Goal: Find specific page/section: Find specific page/section

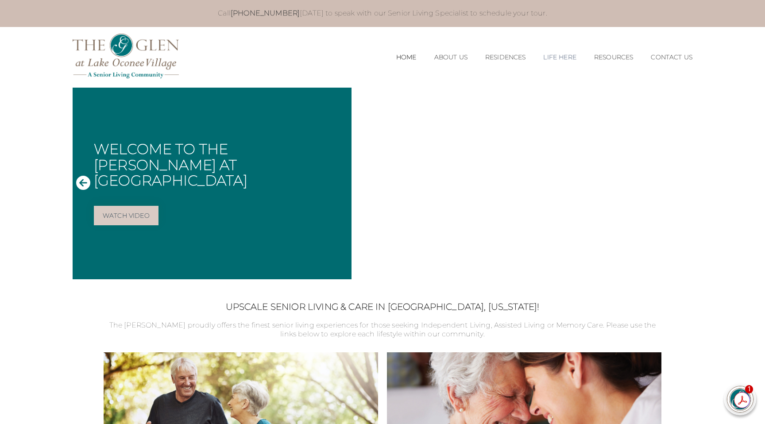
click at [611, 55] on link "Resources" at bounding box center [613, 58] width 39 height 8
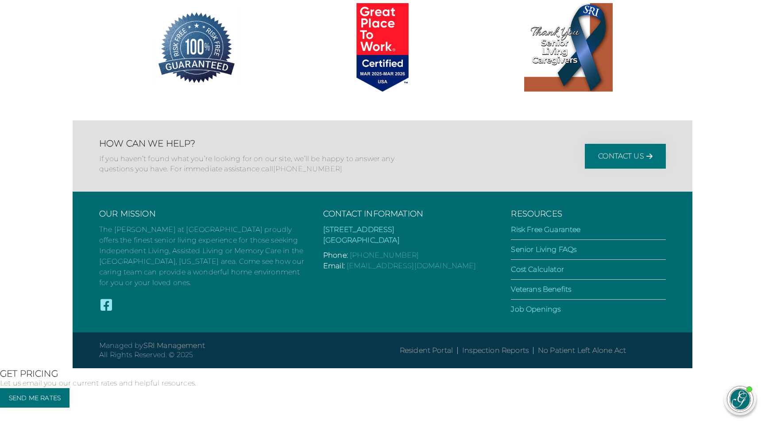
scroll to position [2410, 0]
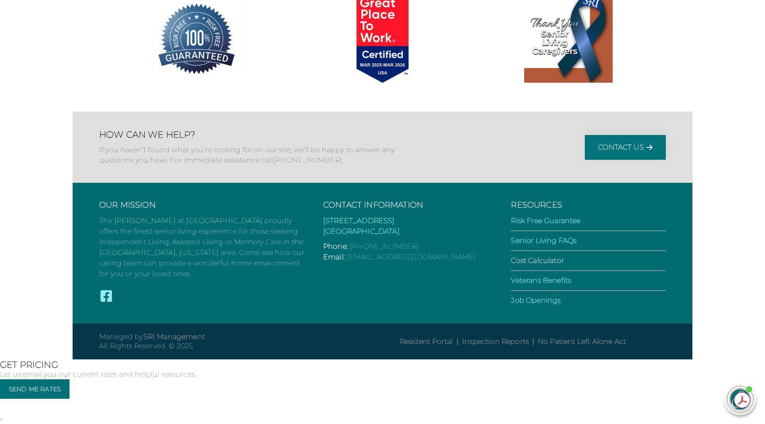
click at [542, 265] on link "Cost Calculator" at bounding box center [537, 260] width 53 height 8
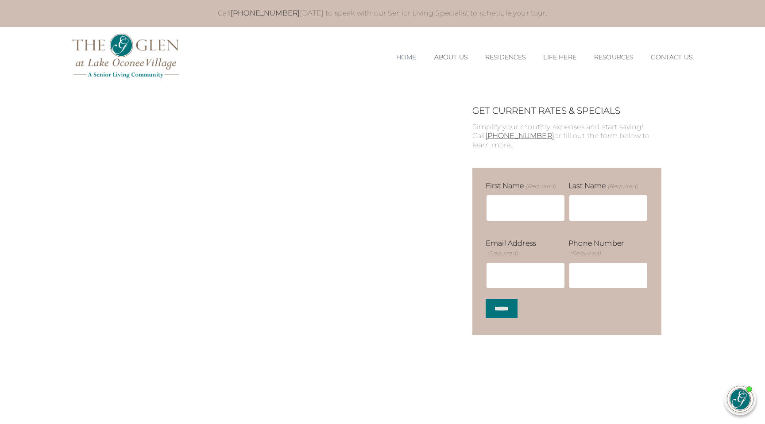
click at [397, 60] on link "Home" at bounding box center [406, 58] width 20 height 8
